Goal: Task Accomplishment & Management: Complete application form

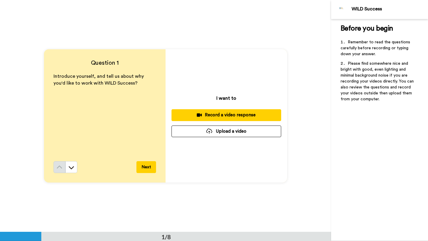
click at [244, 115] on div "Record a video response" at bounding box center [226, 115] width 100 height 6
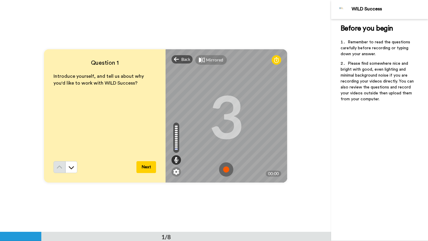
click at [224, 169] on img at bounding box center [226, 170] width 14 height 14
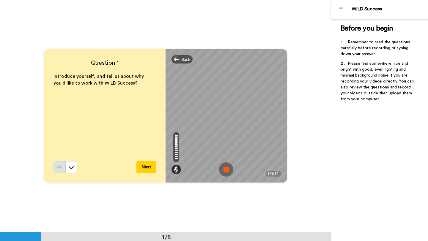
click at [231, 170] on img at bounding box center [226, 170] width 14 height 14
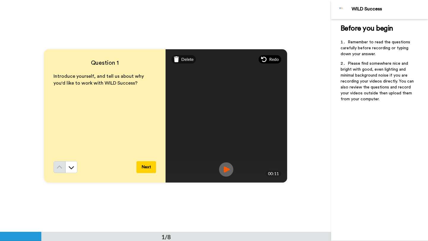
click at [272, 59] on span "Redo" at bounding box center [274, 59] width 10 height 6
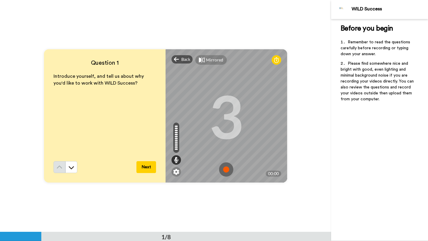
click at [227, 167] on img at bounding box center [226, 170] width 14 height 14
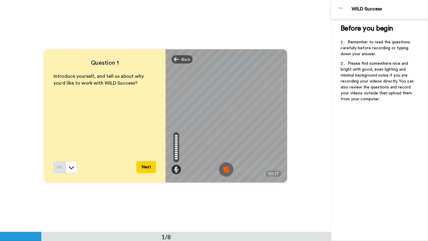
click at [225, 169] on img at bounding box center [226, 170] width 14 height 14
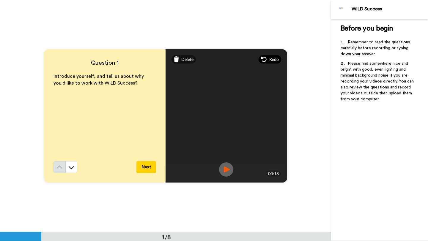
click at [271, 62] on span "Redo" at bounding box center [274, 59] width 10 height 6
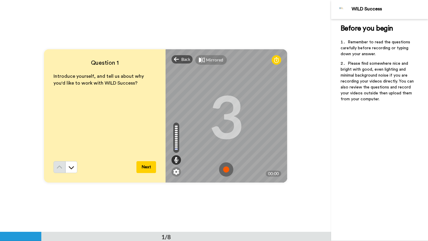
click at [226, 170] on img at bounding box center [226, 170] width 14 height 14
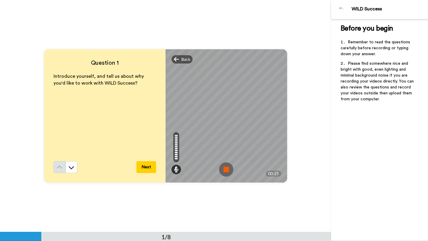
click at [227, 164] on img at bounding box center [226, 170] width 14 height 14
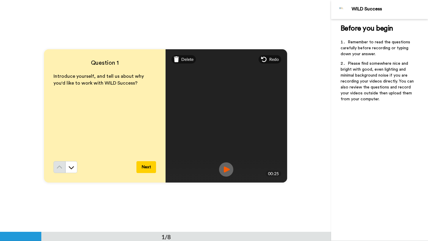
click at [225, 169] on img at bounding box center [226, 170] width 14 height 14
click at [270, 60] on span "Redo" at bounding box center [274, 59] width 10 height 6
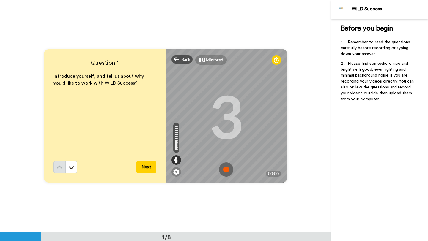
click at [229, 175] on img at bounding box center [226, 170] width 14 height 14
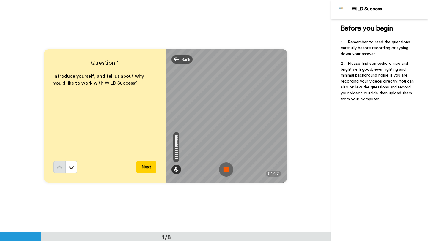
click at [228, 169] on img at bounding box center [226, 170] width 14 height 14
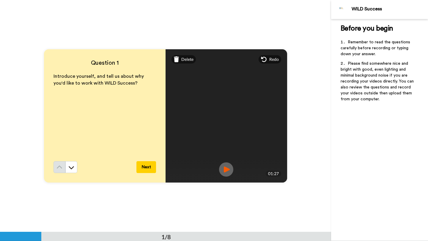
click at [223, 172] on img at bounding box center [226, 170] width 14 height 14
click at [227, 170] on img at bounding box center [226, 170] width 14 height 14
click at [268, 59] on div "Redo" at bounding box center [270, 59] width 23 height 8
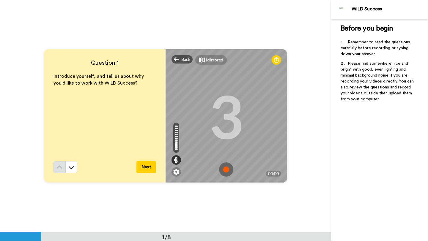
click at [227, 169] on img at bounding box center [226, 170] width 14 height 14
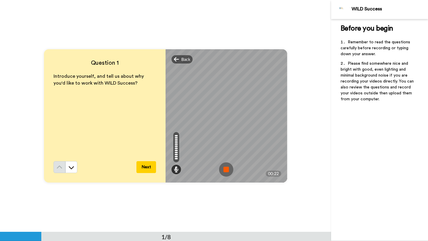
click at [229, 169] on img at bounding box center [226, 170] width 14 height 14
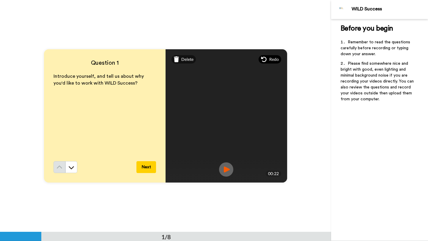
click at [274, 59] on span "Redo" at bounding box center [274, 59] width 10 height 6
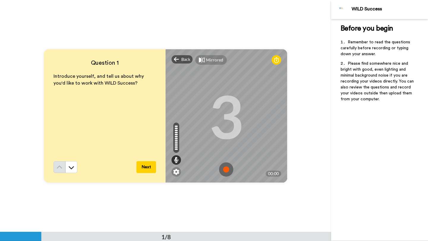
click at [229, 172] on img at bounding box center [226, 170] width 14 height 14
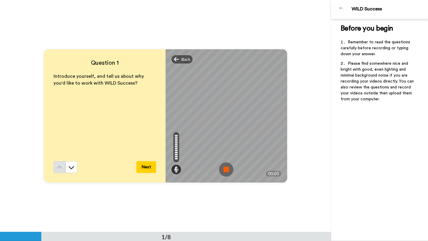
click at [227, 168] on img at bounding box center [226, 170] width 14 height 14
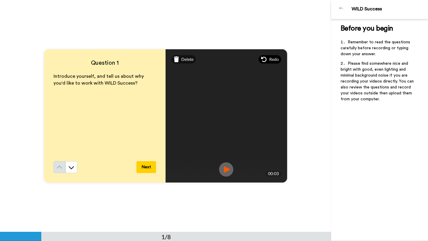
click at [272, 60] on span "Redo" at bounding box center [274, 59] width 10 height 6
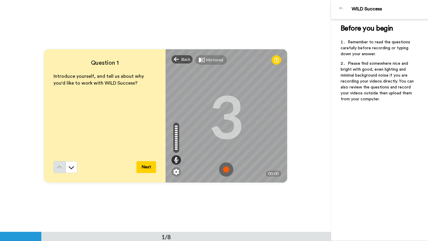
click at [226, 168] on img at bounding box center [226, 170] width 14 height 14
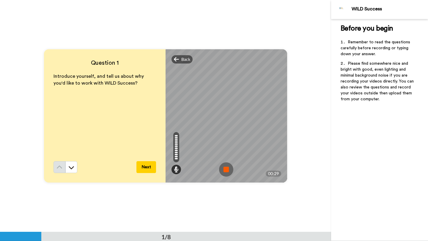
click at [226, 173] on img at bounding box center [226, 170] width 14 height 14
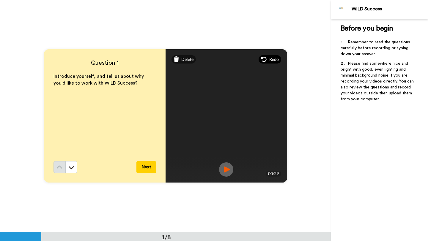
click at [268, 61] on div "Redo" at bounding box center [270, 59] width 23 height 8
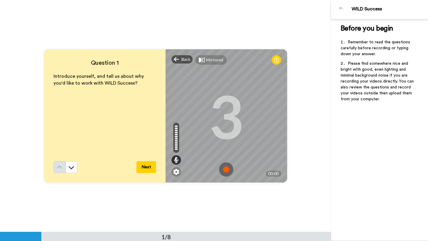
click at [229, 172] on img at bounding box center [226, 170] width 14 height 14
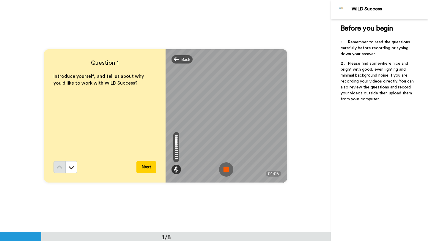
click at [228, 168] on img at bounding box center [226, 170] width 14 height 14
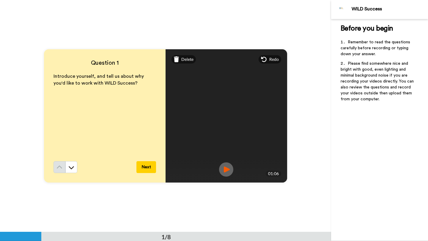
click at [228, 171] on img at bounding box center [226, 170] width 14 height 14
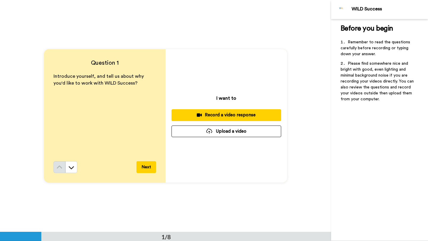
click at [214, 115] on div "Record a video response" at bounding box center [226, 115] width 100 height 6
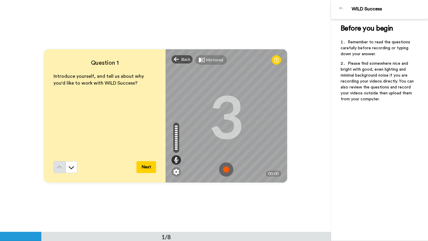
click at [228, 167] on img at bounding box center [226, 170] width 14 height 14
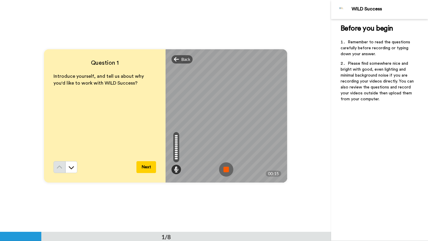
click at [228, 167] on img at bounding box center [226, 170] width 14 height 14
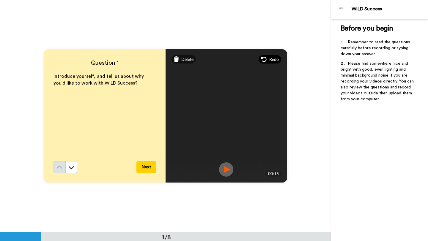
click at [273, 59] on span "Redo" at bounding box center [274, 59] width 10 height 6
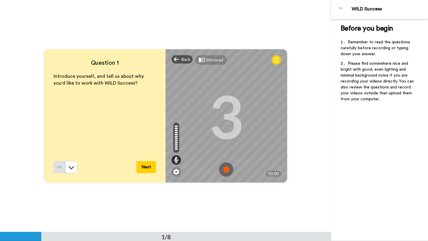
click at [228, 169] on img at bounding box center [226, 170] width 14 height 14
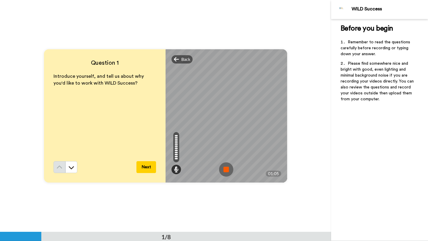
click at [228, 167] on img at bounding box center [226, 170] width 14 height 14
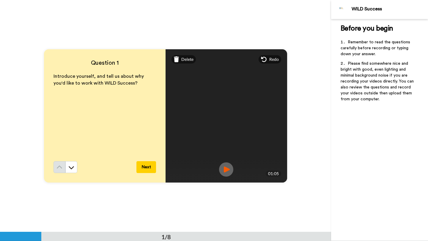
click at [226, 169] on img at bounding box center [226, 170] width 14 height 14
click at [150, 167] on button "Next" at bounding box center [146, 167] width 20 height 12
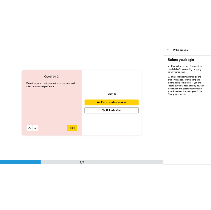
scroll to position [233, 0]
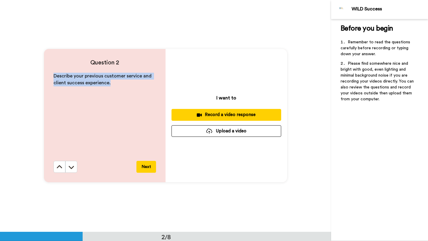
drag, startPoint x: 113, startPoint y: 89, endPoint x: 52, endPoint y: 76, distance: 62.3
click at [52, 76] on div "Question 2 Describe your previous customer service and client success experienc…" at bounding box center [105, 116] width 122 height 134
copy span "Describe your previous customer service and client success experience."
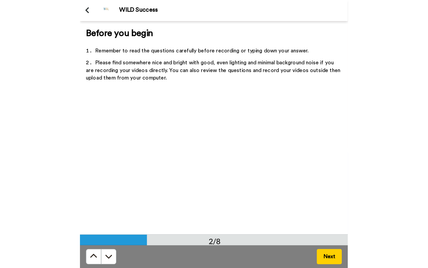
scroll to position [168, 0]
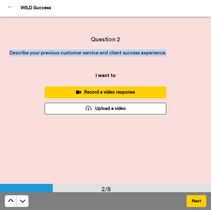
click at [109, 95] on div "Record a video response" at bounding box center [105, 92] width 112 height 6
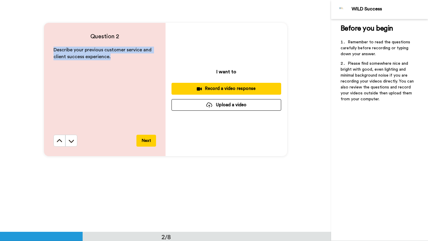
scroll to position [233, 0]
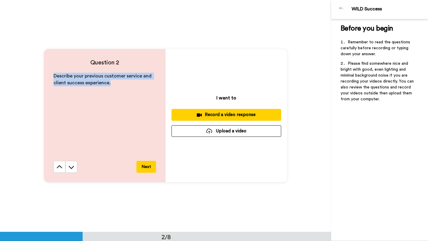
click at [205, 116] on div "Record a video response" at bounding box center [226, 115] width 100 height 6
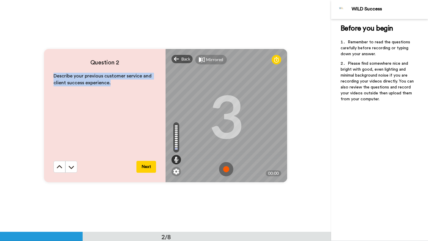
click at [227, 169] on img at bounding box center [226, 169] width 14 height 14
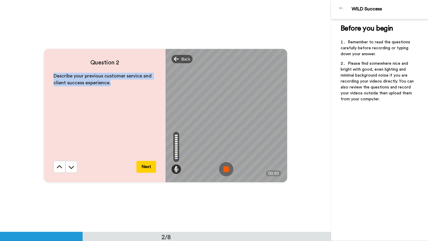
click at [229, 165] on img at bounding box center [226, 169] width 14 height 14
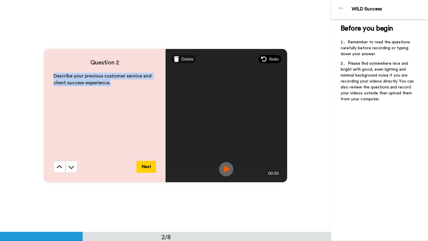
click at [270, 58] on span "Redo" at bounding box center [274, 59] width 10 height 6
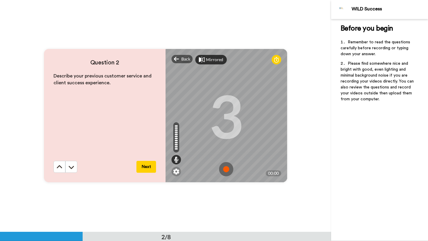
click at [208, 58] on div "Mirrored" at bounding box center [214, 60] width 17 height 6
click at [208, 58] on div "Mirror" at bounding box center [212, 60] width 13 height 6
click at [226, 171] on img at bounding box center [226, 169] width 14 height 14
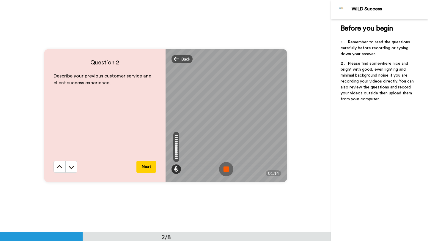
click at [226, 167] on img at bounding box center [226, 169] width 14 height 14
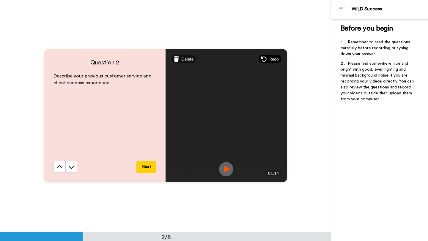
click at [275, 59] on span "Redo" at bounding box center [274, 59] width 10 height 6
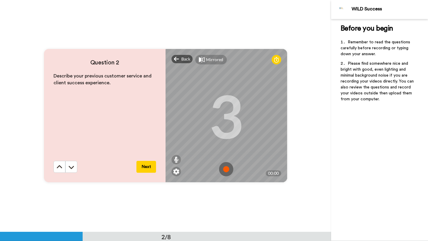
click at [224, 169] on img at bounding box center [226, 169] width 14 height 14
click at [226, 169] on img at bounding box center [226, 169] width 14 height 14
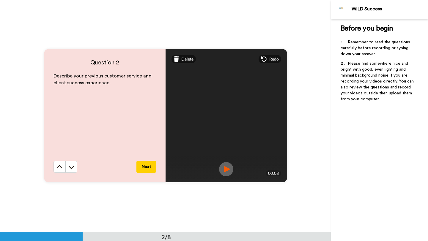
click at [227, 175] on img at bounding box center [226, 169] width 14 height 14
click at [227, 167] on img at bounding box center [226, 169] width 14 height 14
click at [267, 61] on icon at bounding box center [264, 59] width 6 height 6
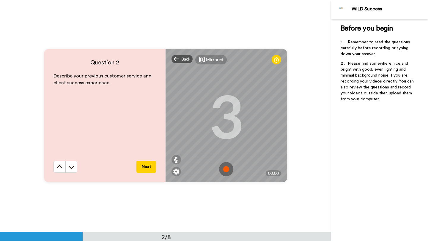
click at [227, 168] on img at bounding box center [226, 169] width 14 height 14
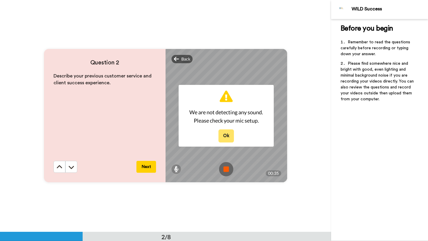
click at [227, 140] on button "Ok" at bounding box center [226, 136] width 15 height 13
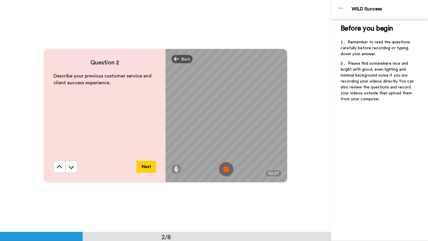
click at [226, 168] on img at bounding box center [226, 169] width 14 height 14
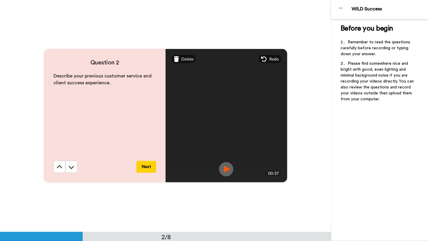
click at [223, 170] on img at bounding box center [226, 169] width 14 height 14
click at [225, 171] on img at bounding box center [226, 169] width 14 height 14
click at [271, 62] on span "Redo" at bounding box center [274, 59] width 10 height 6
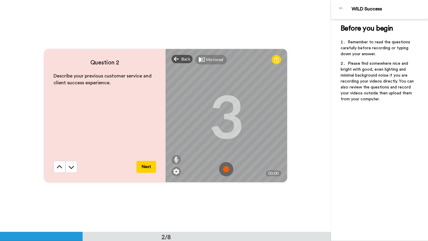
click at [227, 171] on img at bounding box center [226, 169] width 14 height 14
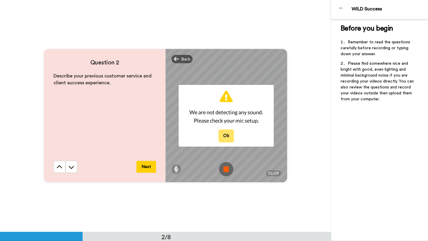
click at [228, 137] on button "Ok" at bounding box center [226, 136] width 15 height 13
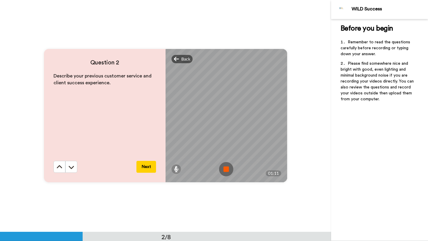
click at [223, 169] on img at bounding box center [226, 169] width 14 height 14
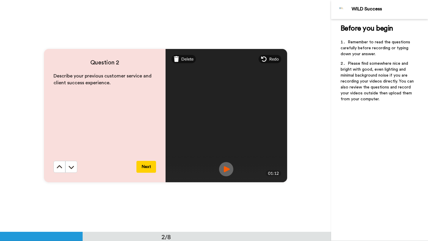
click at [228, 173] on img at bounding box center [226, 169] width 14 height 14
click at [147, 169] on button "Next" at bounding box center [146, 167] width 20 height 12
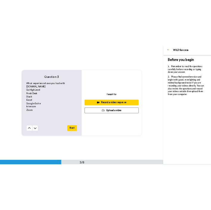
scroll to position [465, 0]
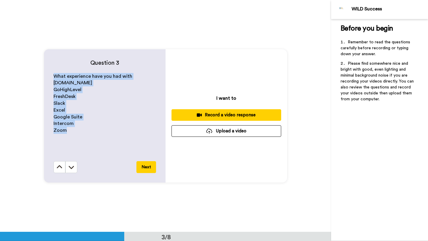
drag, startPoint x: 52, startPoint y: 76, endPoint x: 89, endPoint y: 136, distance: 69.7
click at [89, 136] on div "Question 3 What experience have you had with [DOMAIN_NAME] GoHighLevel FreshDes…" at bounding box center [105, 116] width 122 height 134
copy div "What experience have you had with [DOMAIN_NAME] GoHighLevel FreshDesk Slack Exc…"
click at [213, 115] on div "Record a video response" at bounding box center [226, 115] width 100 height 6
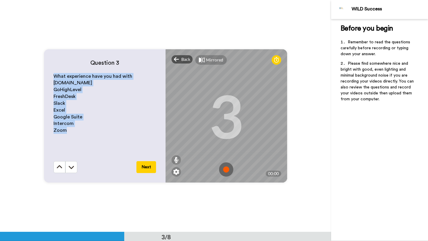
click at [228, 167] on img at bounding box center [226, 170] width 14 height 14
click at [226, 172] on img at bounding box center [226, 170] width 14 height 14
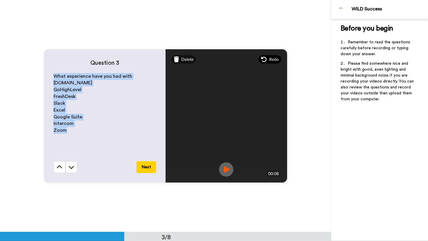
click at [276, 58] on span "Redo" at bounding box center [274, 59] width 10 height 6
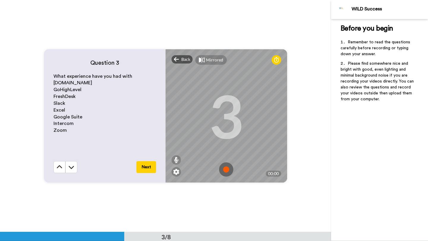
click at [225, 167] on img at bounding box center [226, 170] width 14 height 14
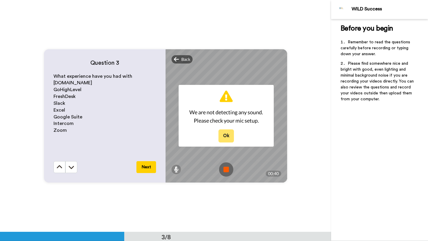
click at [224, 141] on button "Ok" at bounding box center [226, 136] width 15 height 13
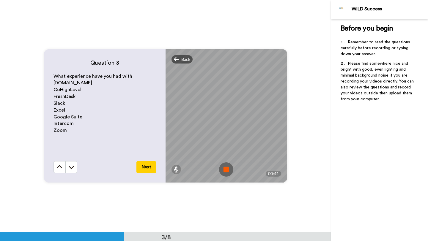
click at [227, 171] on img at bounding box center [226, 170] width 14 height 14
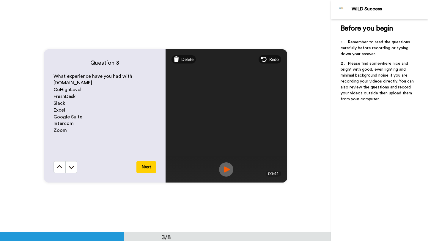
click at [230, 170] on img at bounding box center [226, 170] width 14 height 14
click at [147, 169] on button "Next" at bounding box center [146, 167] width 20 height 12
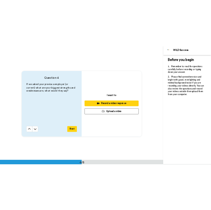
scroll to position [697, 0]
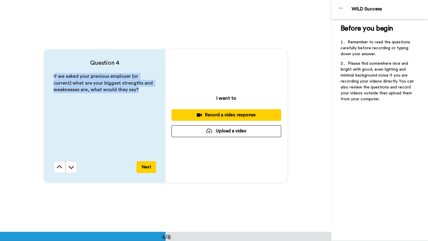
drag, startPoint x: 54, startPoint y: 74, endPoint x: 137, endPoint y: 93, distance: 85.1
click at [137, 93] on div "If we asked your previous employer (or current) what are your biggest strengths…" at bounding box center [105, 117] width 103 height 88
drag, startPoint x: 137, startPoint y: 93, endPoint x: 49, endPoint y: 77, distance: 89.6
click at [49, 77] on div "Question 4 If we asked your previous employer (or current) what are your bigges…" at bounding box center [105, 116] width 122 height 134
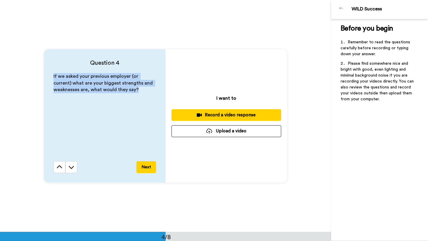
copy span "If we asked your previous employer (or current) what are your biggest strengths…"
click at [238, 114] on div "Record a video response" at bounding box center [226, 115] width 100 height 6
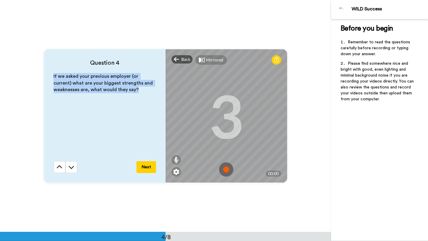
click at [225, 170] on img at bounding box center [226, 170] width 14 height 14
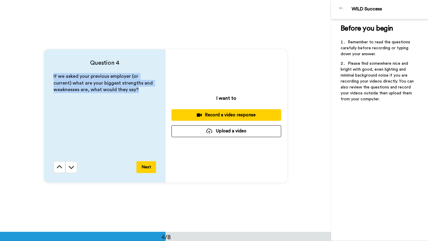
click at [228, 112] on div "Record a video response" at bounding box center [226, 115] width 100 height 6
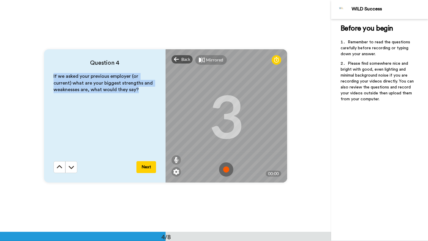
click at [227, 172] on img at bounding box center [226, 170] width 14 height 14
click at [229, 169] on img at bounding box center [226, 170] width 14 height 14
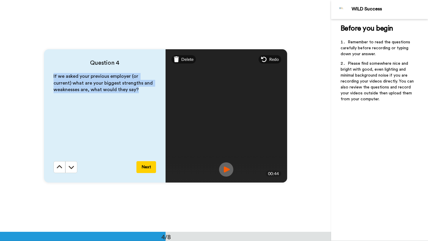
click at [222, 171] on img at bounding box center [226, 170] width 14 height 14
click at [272, 60] on span "Redo" at bounding box center [274, 59] width 10 height 6
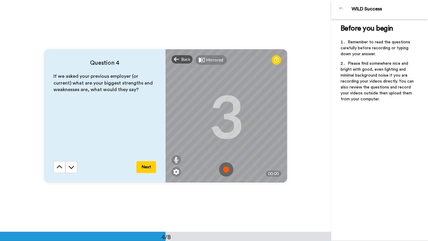
click at [224, 171] on img at bounding box center [226, 170] width 14 height 14
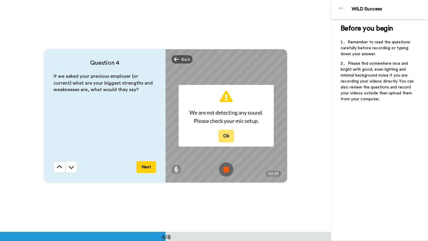
click at [226, 132] on button "Ok" at bounding box center [226, 136] width 15 height 13
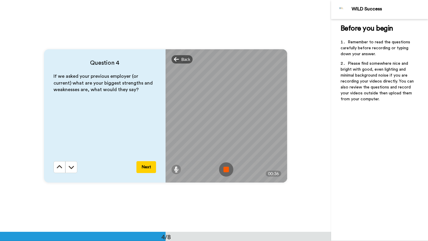
click at [227, 168] on img at bounding box center [226, 170] width 14 height 14
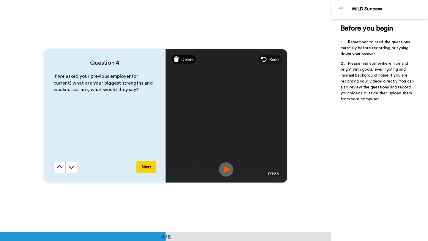
click at [185, 56] on span "Delete" at bounding box center [187, 59] width 12 height 6
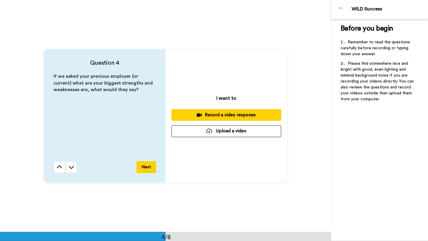
click at [222, 115] on div "Record a video response" at bounding box center [226, 115] width 100 height 6
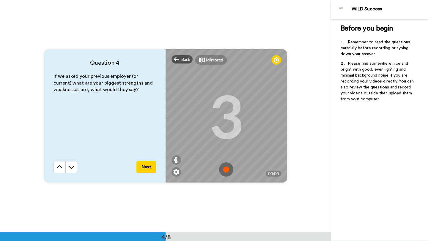
click at [229, 169] on img at bounding box center [226, 170] width 14 height 14
click at [228, 172] on img at bounding box center [226, 170] width 14 height 14
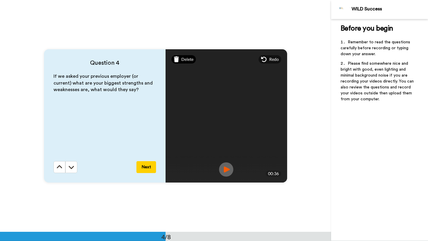
click at [180, 62] on div "Delete" at bounding box center [184, 59] width 25 height 8
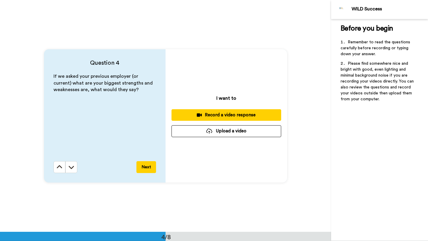
click at [223, 117] on div "Record a video response" at bounding box center [226, 115] width 100 height 6
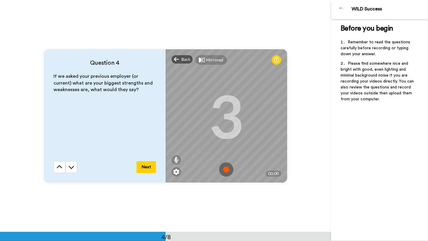
click at [227, 173] on img at bounding box center [226, 170] width 14 height 14
click at [224, 169] on img at bounding box center [226, 170] width 14 height 14
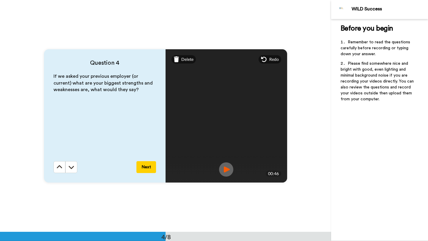
click at [222, 167] on img at bounding box center [226, 170] width 14 height 14
click at [151, 167] on button "Next" at bounding box center [146, 167] width 20 height 12
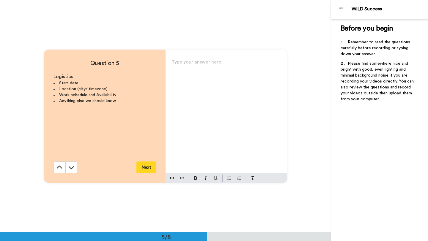
scroll to position [929, 0]
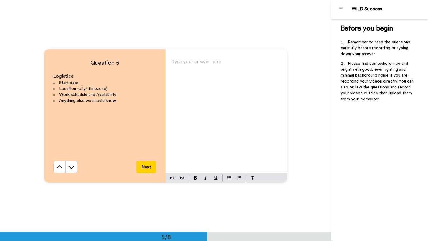
click at [181, 75] on div "Type your answer here ﻿" at bounding box center [227, 116] width 122 height 116
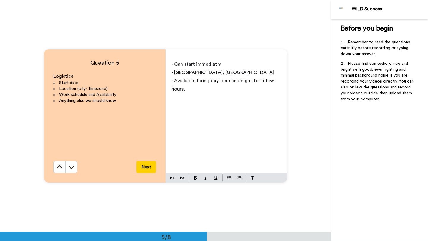
click at [193, 90] on p "- Available during day time and night for a few hours." at bounding box center [227, 85] width 110 height 17
click at [241, 90] on span "- Available during day time and night for a few hours. Schedule can be 9am to 2…" at bounding box center [225, 88] width 106 height 21
click at [273, 90] on span "- Available during day time and night for a few hours. Schedule can be 9am to 2…" at bounding box center [224, 88] width 104 height 21
drag, startPoint x: 170, startPoint y: 98, endPoint x: 212, endPoint y: 96, distance: 41.7
click at [212, 96] on div "- Can start immediatly - [GEOGRAPHIC_DATA], [GEOGRAPHIC_DATA] - Available durin…" at bounding box center [227, 116] width 122 height 116
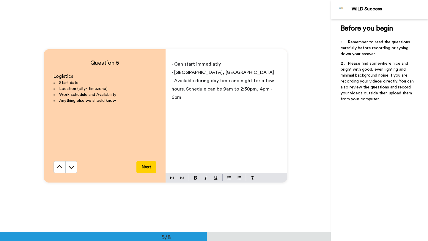
click at [274, 90] on span "- Available during day time and night for a few hours. Schedule can be 9am to 2…" at bounding box center [224, 88] width 104 height 21
click at [233, 99] on p "- Available during day time and night for a few hours. Schedule can be 9am to 2…" at bounding box center [227, 89] width 110 height 25
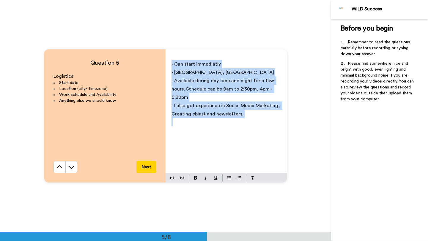
copy div "- Can start immediatly - [GEOGRAPHIC_DATA], [GEOGRAPHIC_DATA] - Available durin…"
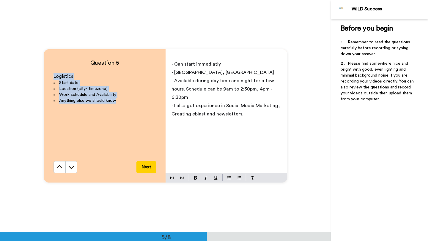
drag, startPoint x: 50, startPoint y: 77, endPoint x: 127, endPoint y: 109, distance: 83.6
click at [127, 109] on div "Question 5 Logistics Start date Location (city/ timezone) Work schedule and Ava…" at bounding box center [105, 116] width 122 height 134
copy div "Logistics Start date Location (city/ timezone) Work schedule and Availability A…"
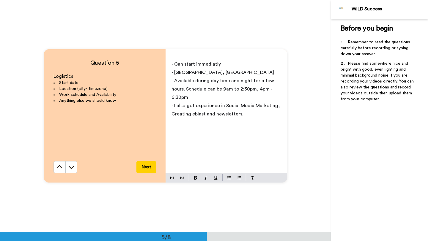
click at [217, 80] on span "- Available during day time and night for a few hours. Schedule can be 9am to 2…" at bounding box center [224, 88] width 104 height 21
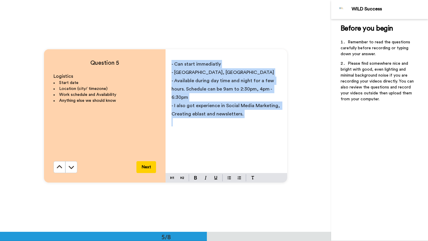
copy div "- Can start immediatly - [GEOGRAPHIC_DATA], [GEOGRAPHIC_DATA] - Available durin…"
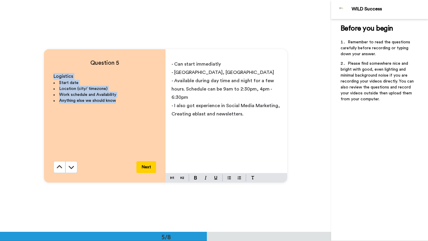
drag, startPoint x: 46, startPoint y: 71, endPoint x: 125, endPoint y: 105, distance: 86.2
click at [125, 105] on div "Question 5 Logistics Start date Location (city/ timezone) Work schedule and Ava…" at bounding box center [105, 116] width 122 height 134
copy div "Logistics Start date Location (city/ timezone) Work schedule and Availability A…"
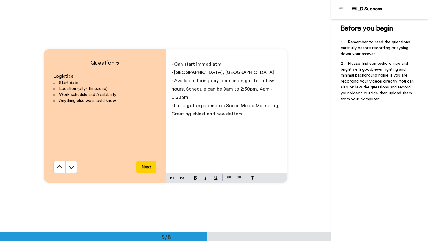
click at [231, 101] on p "- Available during day time and night for a few hours. Schedule can be 9am to 2…" at bounding box center [227, 89] width 110 height 25
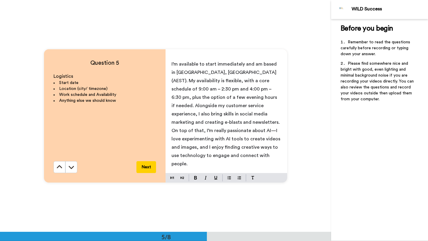
click at [234, 72] on span "I’m available to start immediately and am based in [GEOGRAPHIC_DATA], [GEOGRAPH…" at bounding box center [227, 114] width 110 height 105
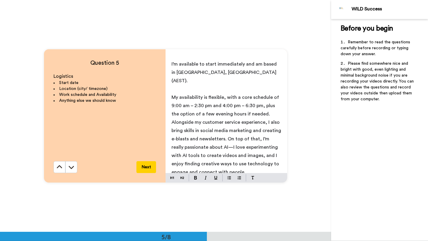
click at [270, 105] on p "My availability is flexible, with a core schedule of 9:00 am – 2:30 pm and 4:00…" at bounding box center [227, 134] width 110 height 83
click at [267, 106] on p "My availability is flexible, with a core schedule of 9:00 am – 2:30 pm and 4:00…" at bounding box center [227, 105] width 110 height 25
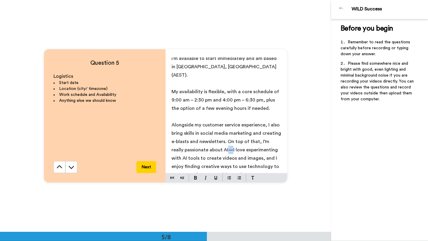
drag, startPoint x: 214, startPoint y: 142, endPoint x: 219, endPoint y: 142, distance: 4.8
click at [219, 142] on span "Alongside my customer service experience, I also bring skills in social media m…" at bounding box center [227, 150] width 111 height 55
click at [145, 167] on button "Next" at bounding box center [146, 167] width 20 height 12
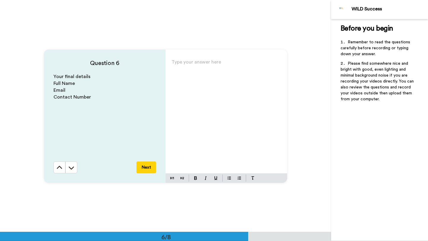
scroll to position [1162, 0]
click at [197, 68] on div "Type your answer here ﻿" at bounding box center [227, 115] width 122 height 116
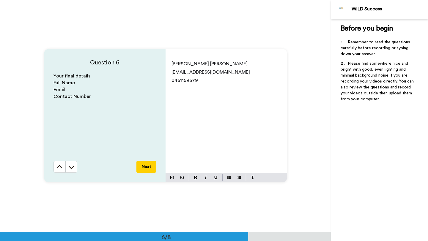
click at [172, 81] on span "0451159579" at bounding box center [185, 80] width 26 height 5
click at [146, 165] on button "Next" at bounding box center [146, 167] width 20 height 12
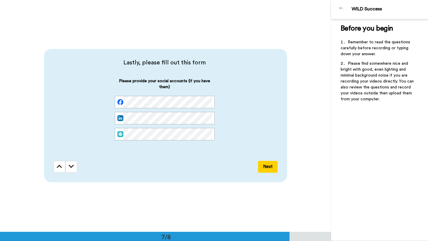
scroll to position [0, 4]
click at [266, 165] on button "Next" at bounding box center [268, 167] width 20 height 12
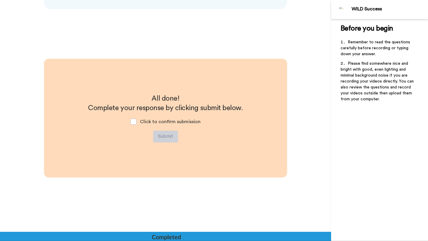
scroll to position [1569, 0]
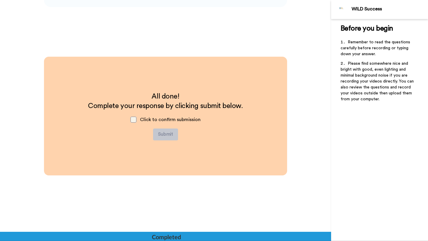
click at [135, 120] on span at bounding box center [134, 120] width 6 height 6
click at [164, 134] on button "Submit" at bounding box center [165, 135] width 25 height 12
